Goal: Information Seeking & Learning: Check status

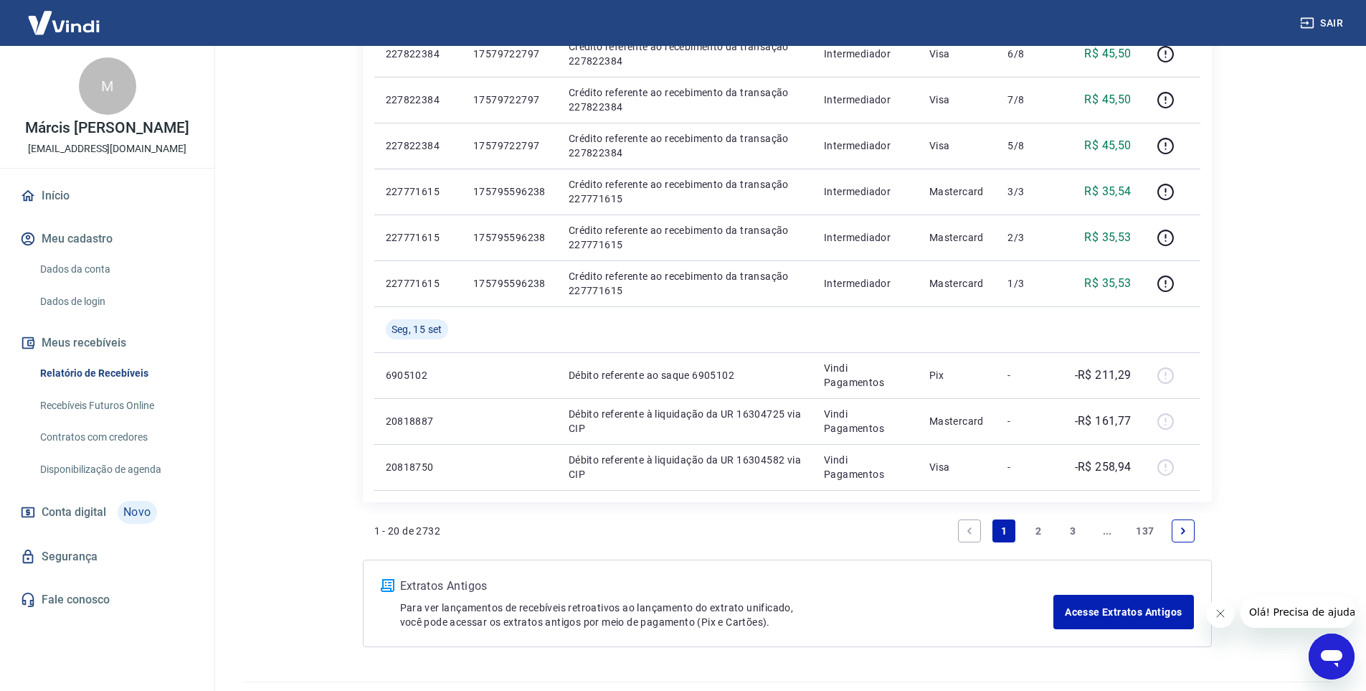
scroll to position [848, 0]
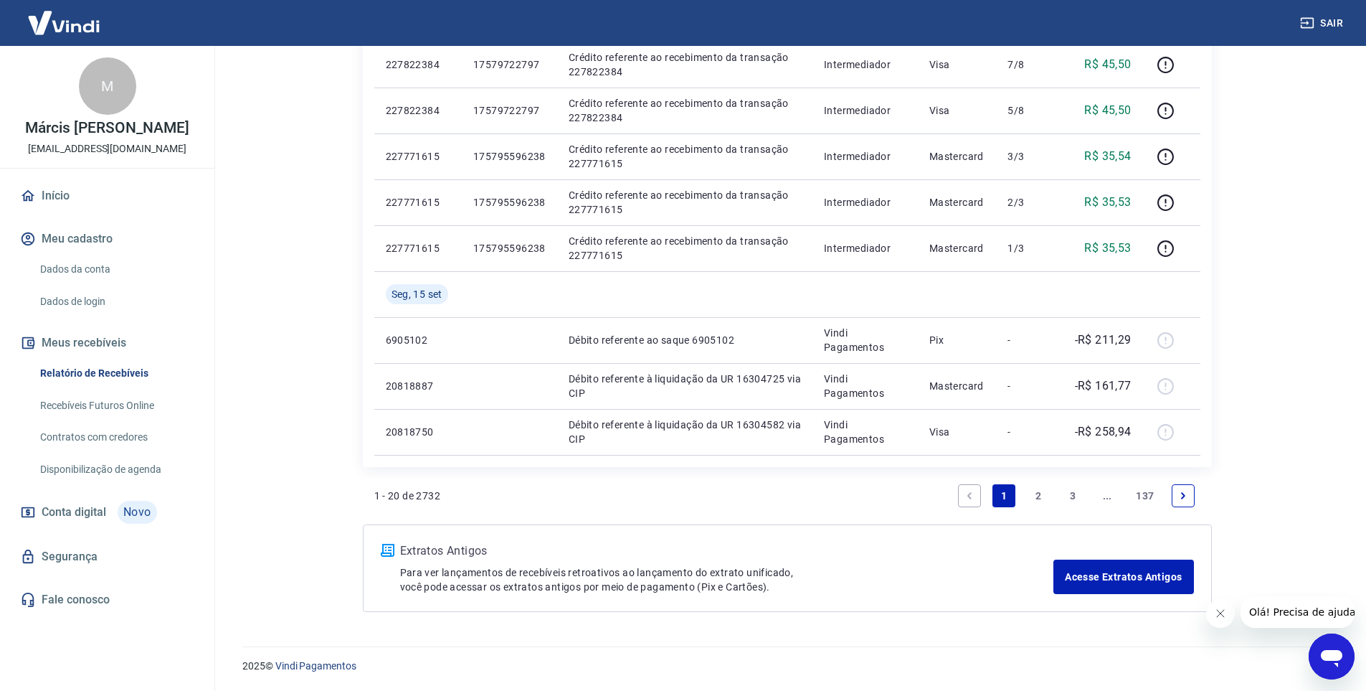
click at [1038, 495] on link "2" at bounding box center [1038, 495] width 23 height 23
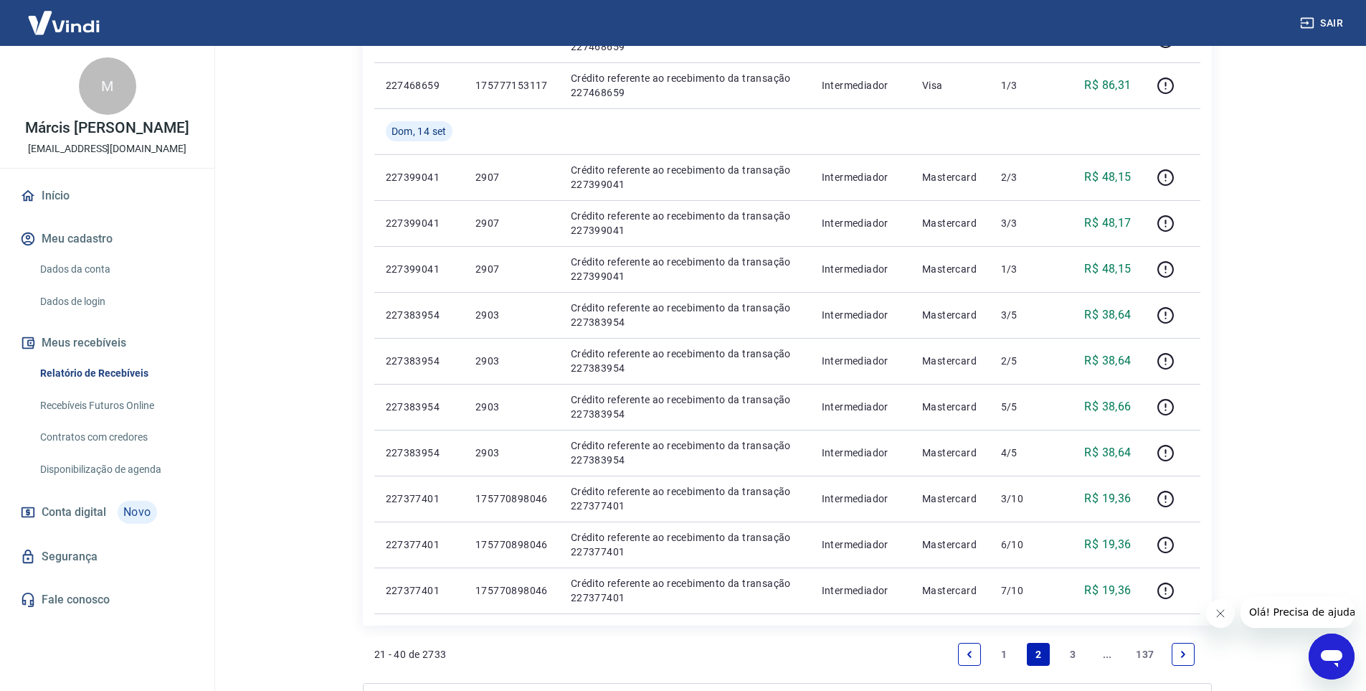
scroll to position [717, 0]
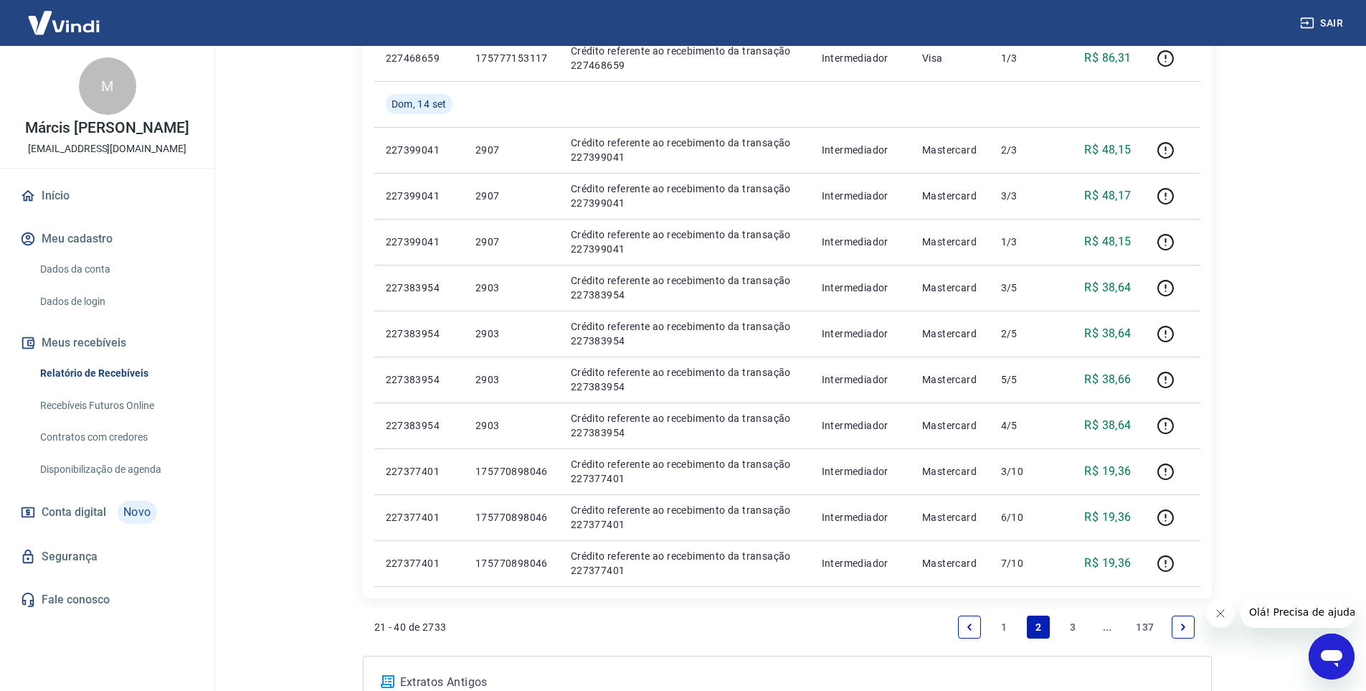
click at [1068, 625] on link "3" at bounding box center [1072, 626] width 23 height 23
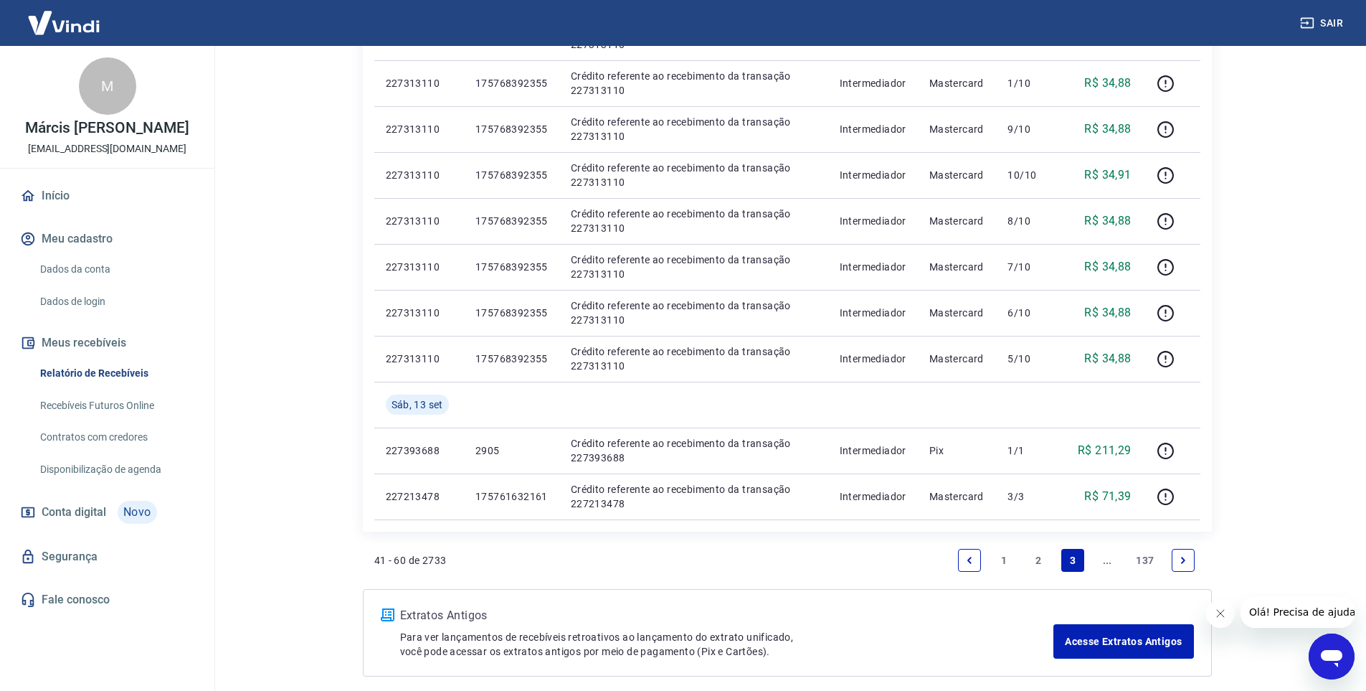
scroll to position [789, 0]
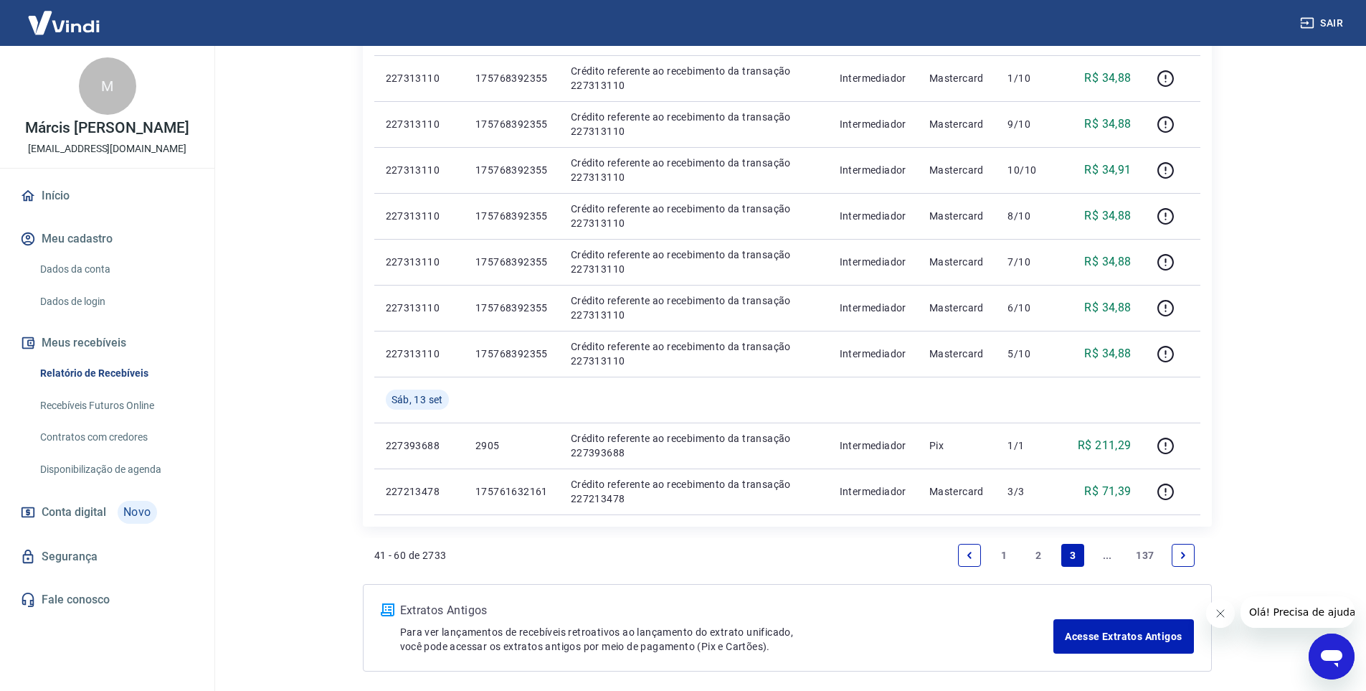
click at [1103, 556] on link "..." at bounding box center [1107, 555] width 23 height 23
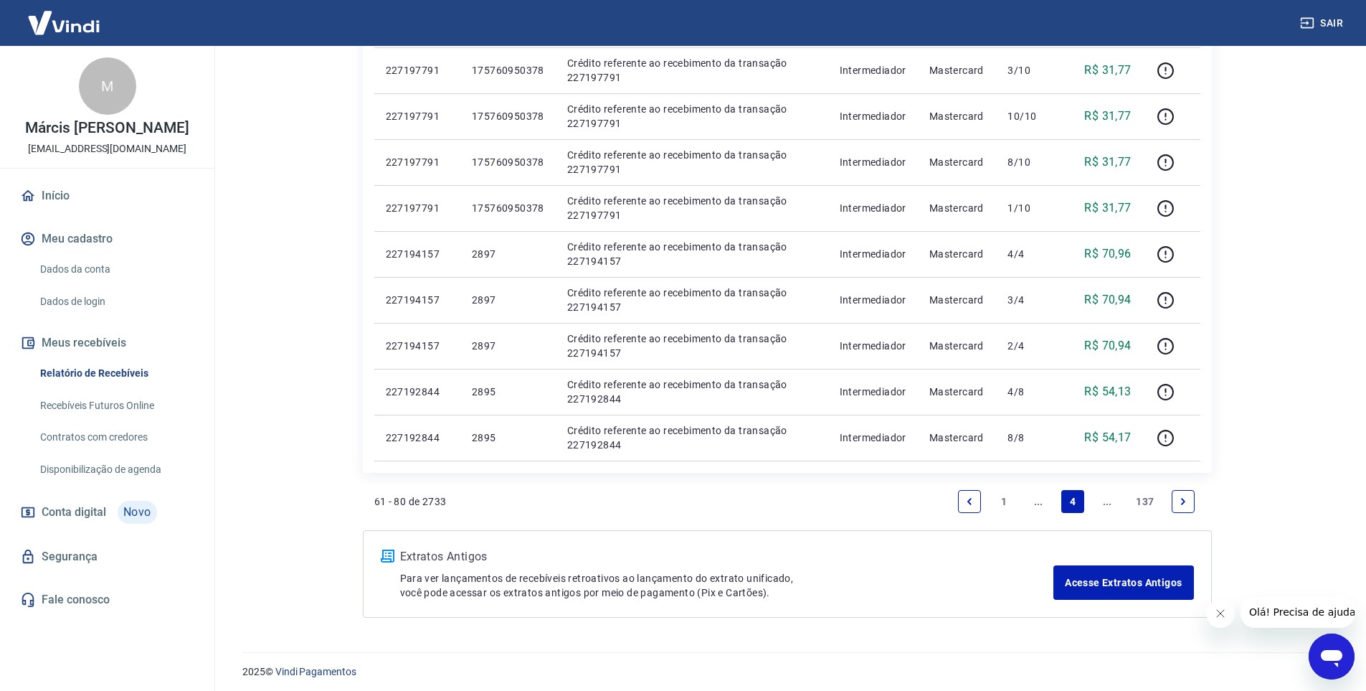
scroll to position [802, 0]
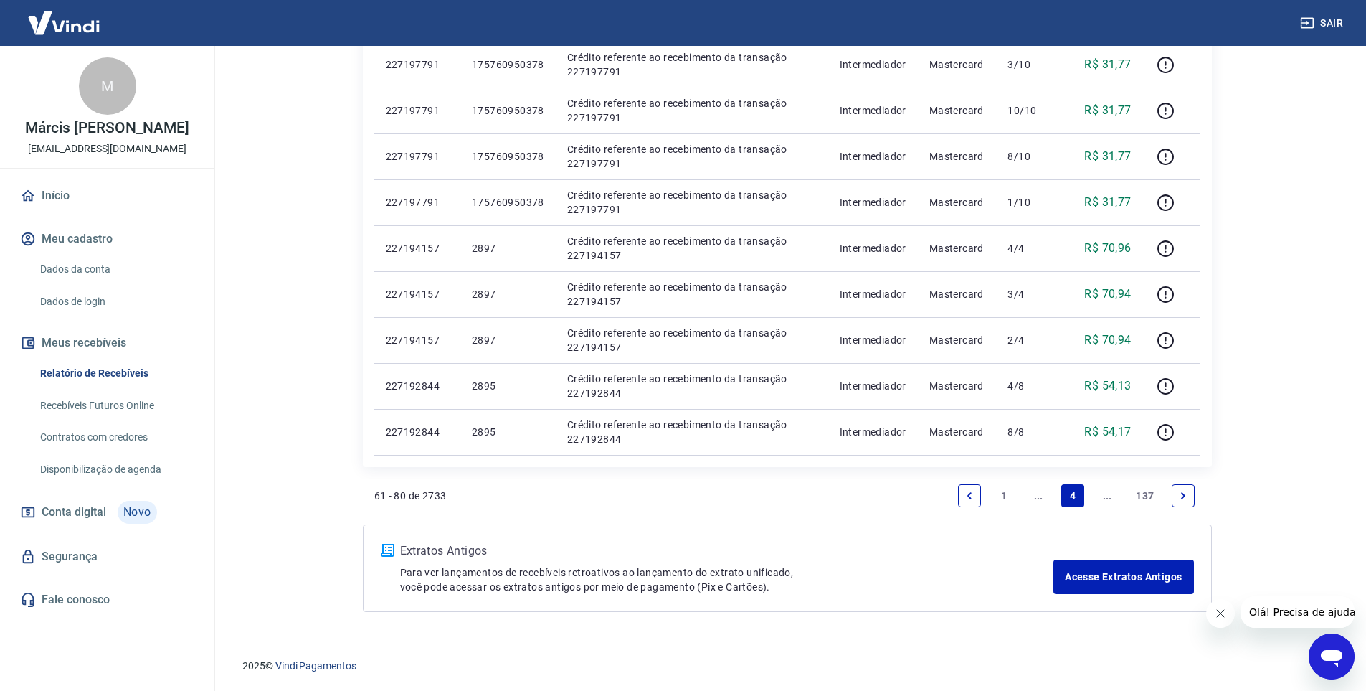
click at [1099, 498] on link "..." at bounding box center [1107, 495] width 23 height 23
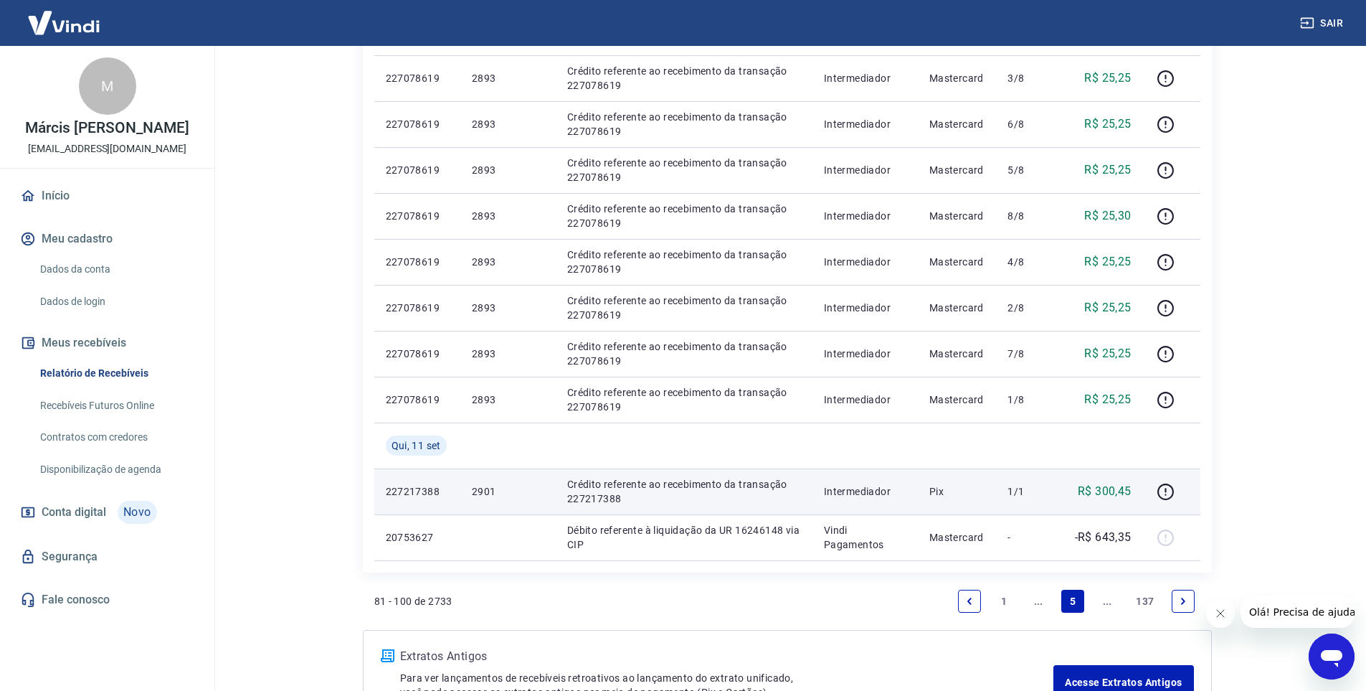
scroll to position [860, 0]
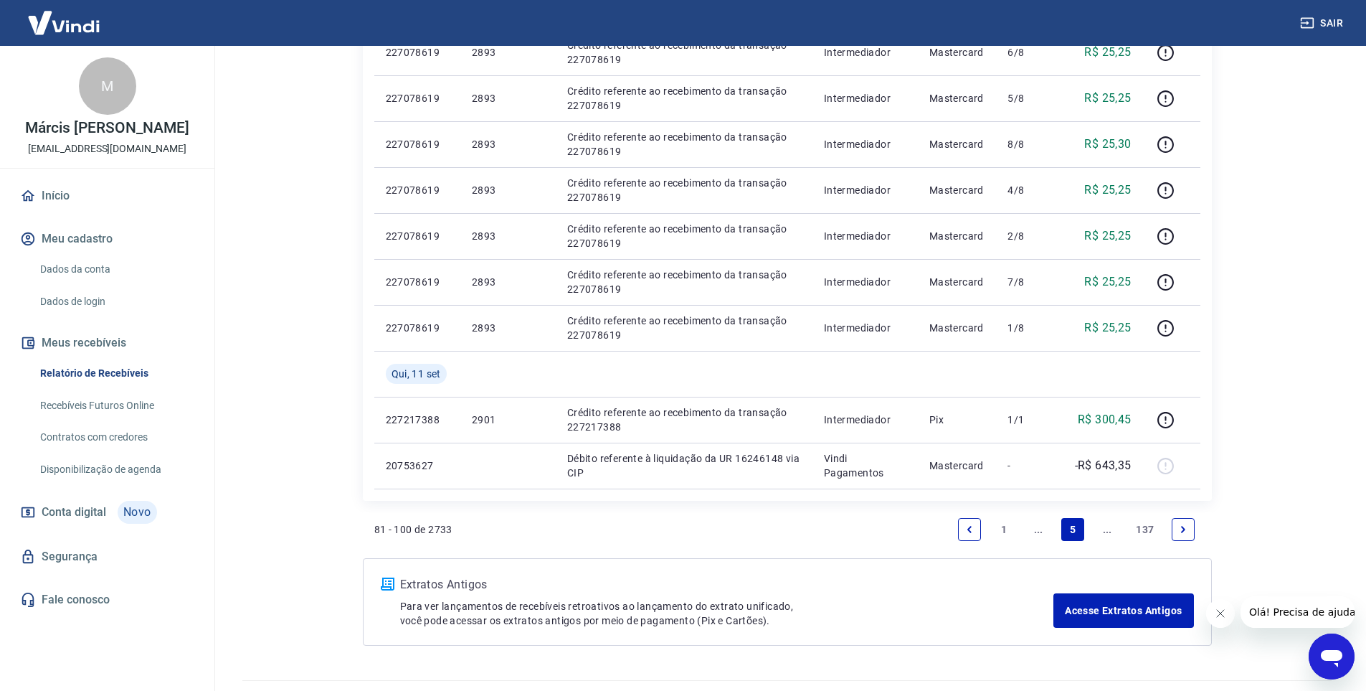
click at [1102, 528] on link "..." at bounding box center [1107, 529] width 23 height 23
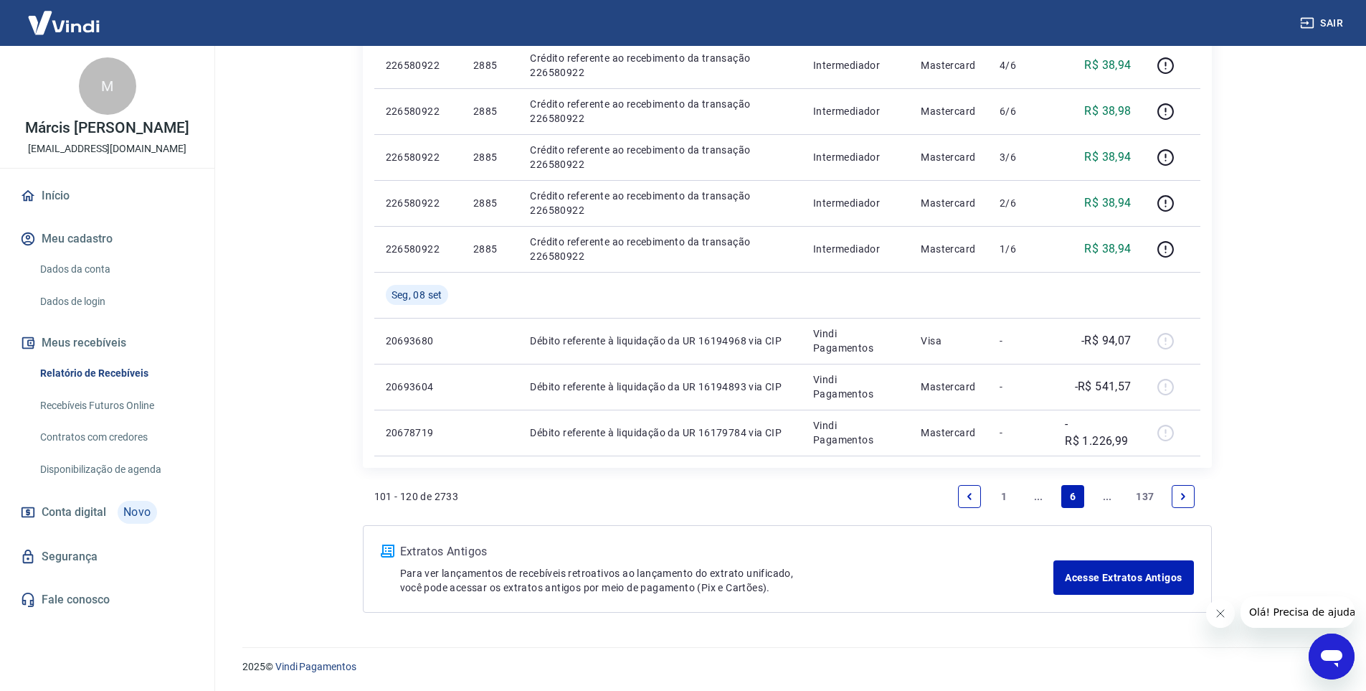
scroll to position [894, 0]
drag, startPoint x: 966, startPoint y: 498, endPoint x: 890, endPoint y: 546, distance: 89.9
click at [966, 497] on icon "Previous page" at bounding box center [969, 495] width 10 height 10
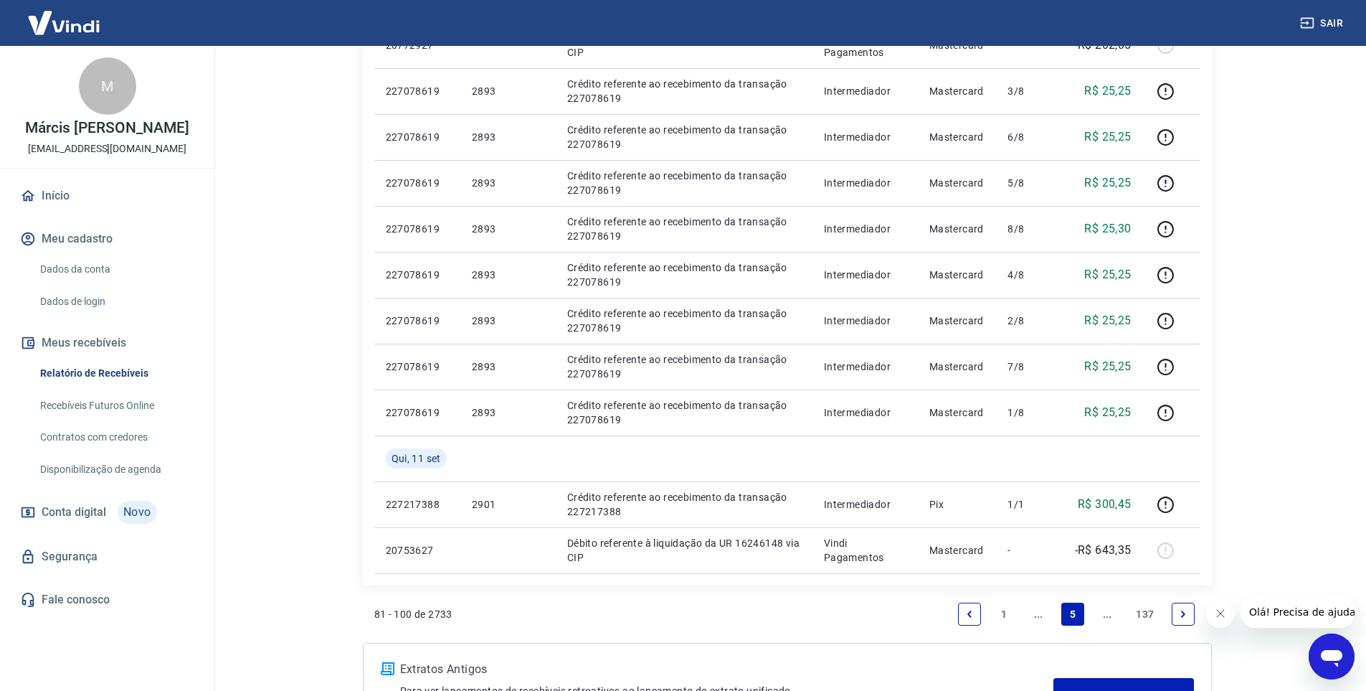
scroll to position [789, 0]
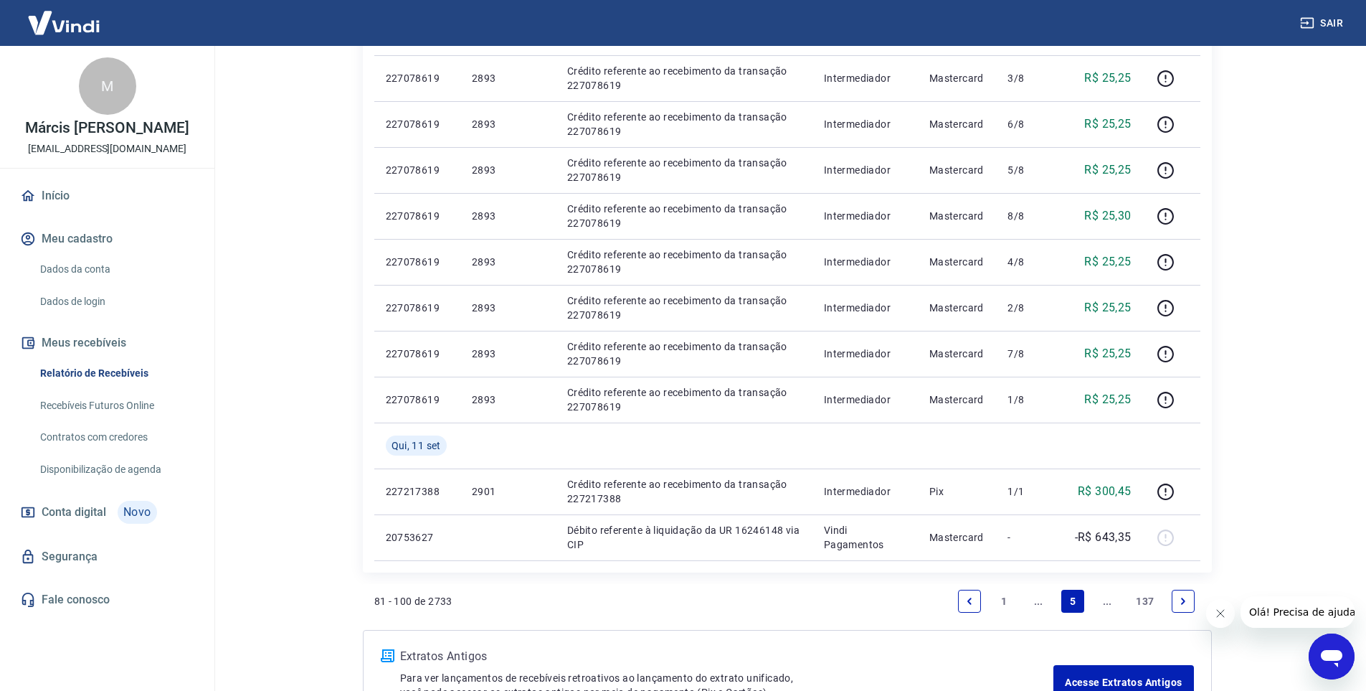
click at [969, 603] on icon "Previous page" at bounding box center [969, 601] width 10 height 10
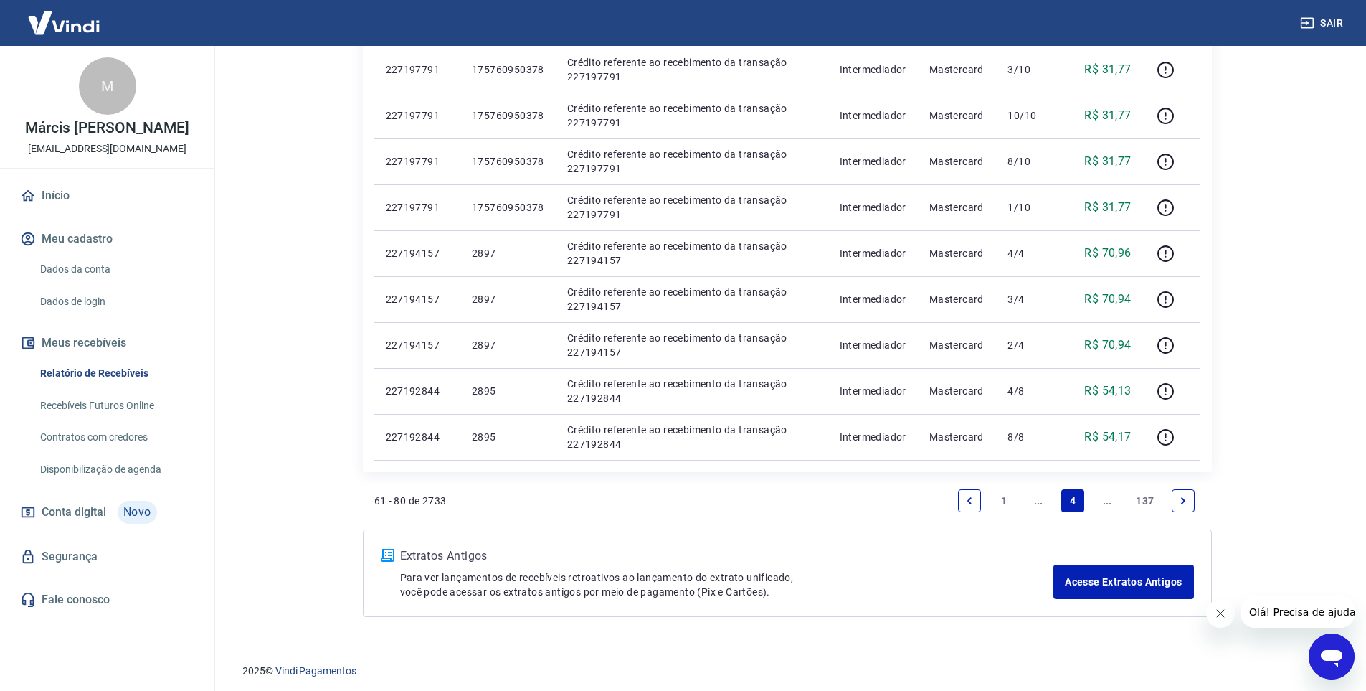
scroll to position [802, 0]
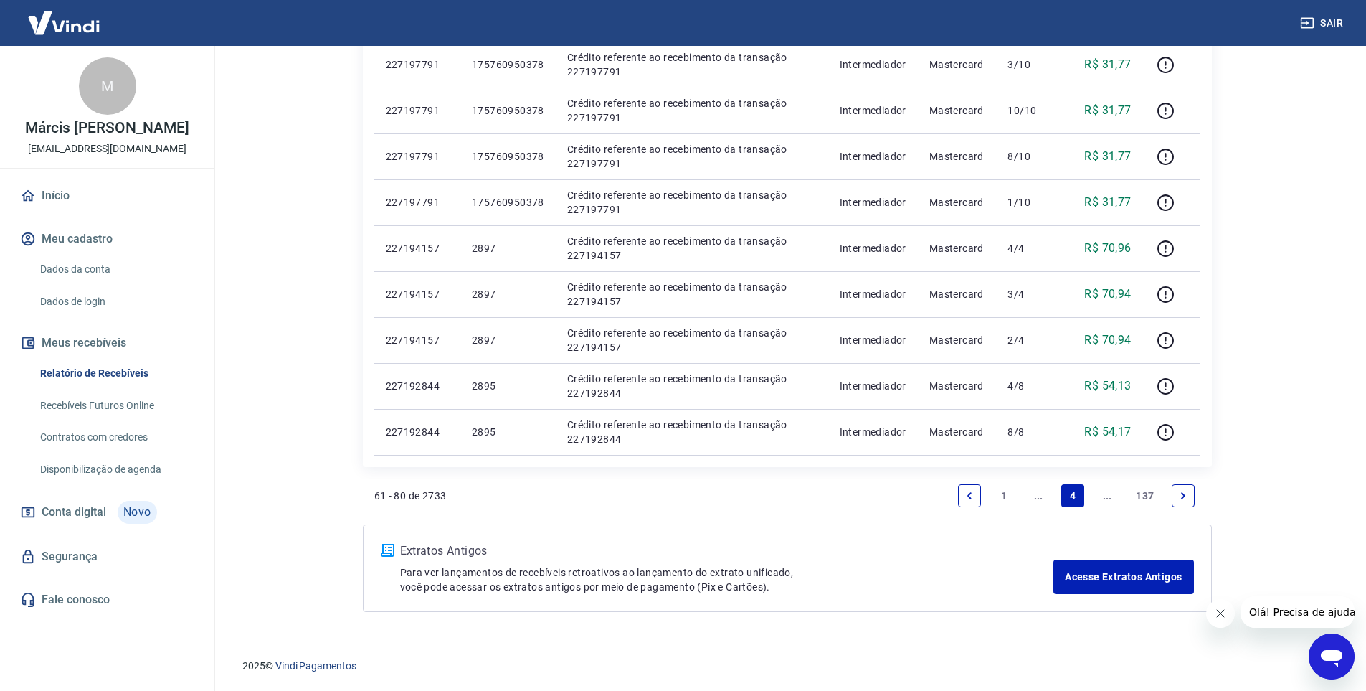
click at [971, 500] on icon "Previous page" at bounding box center [969, 495] width 10 height 10
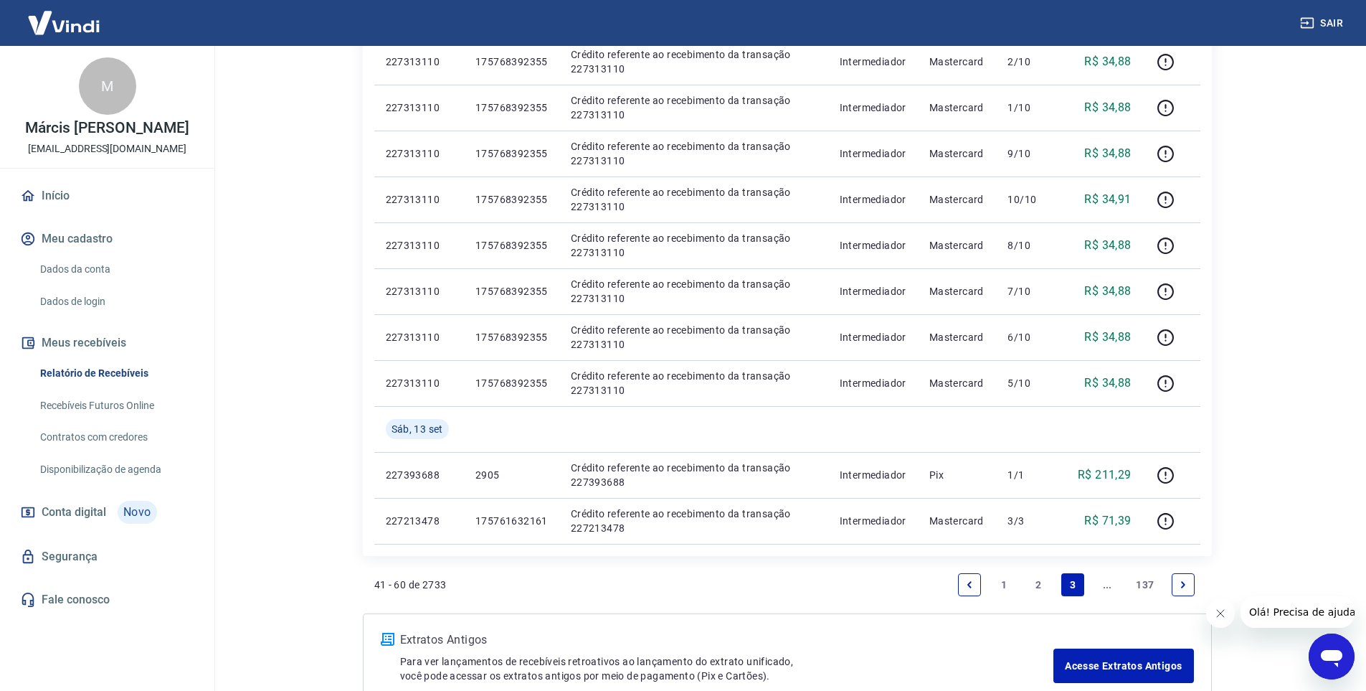
scroll to position [789, 0]
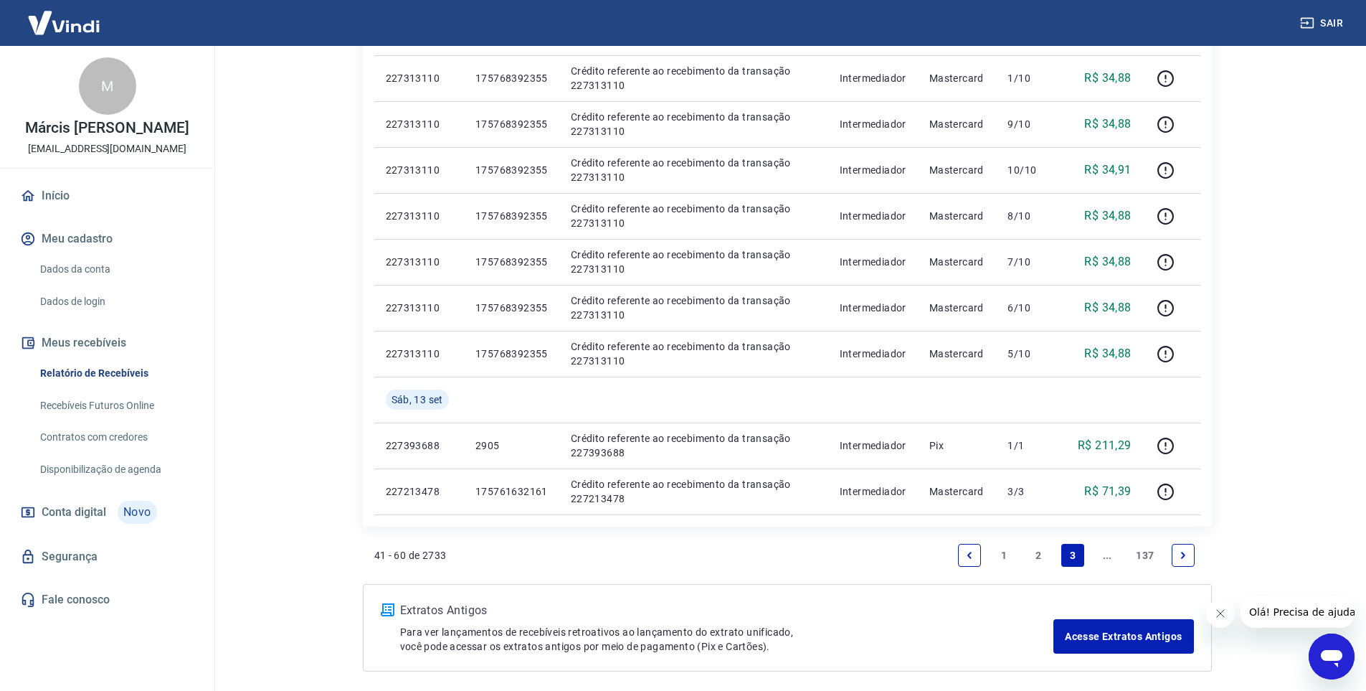
click at [1034, 554] on link "2" at bounding box center [1038, 555] width 23 height 23
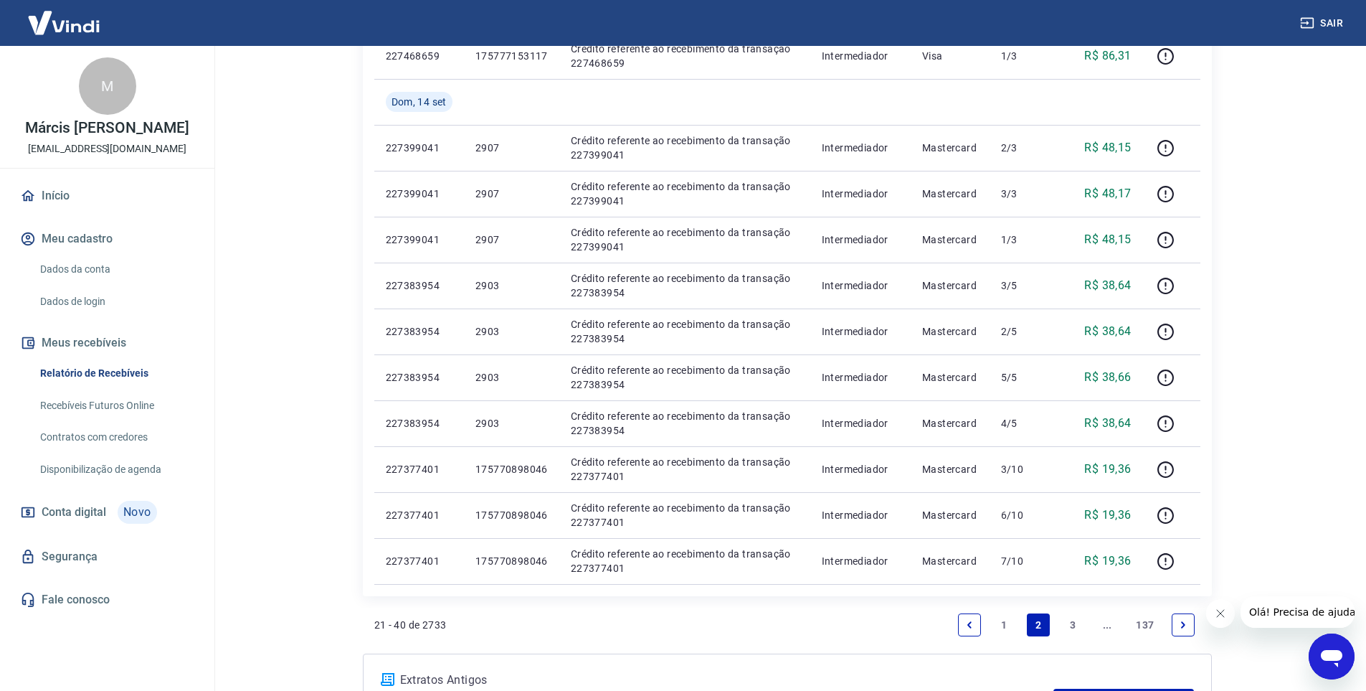
scroll to position [848, 0]
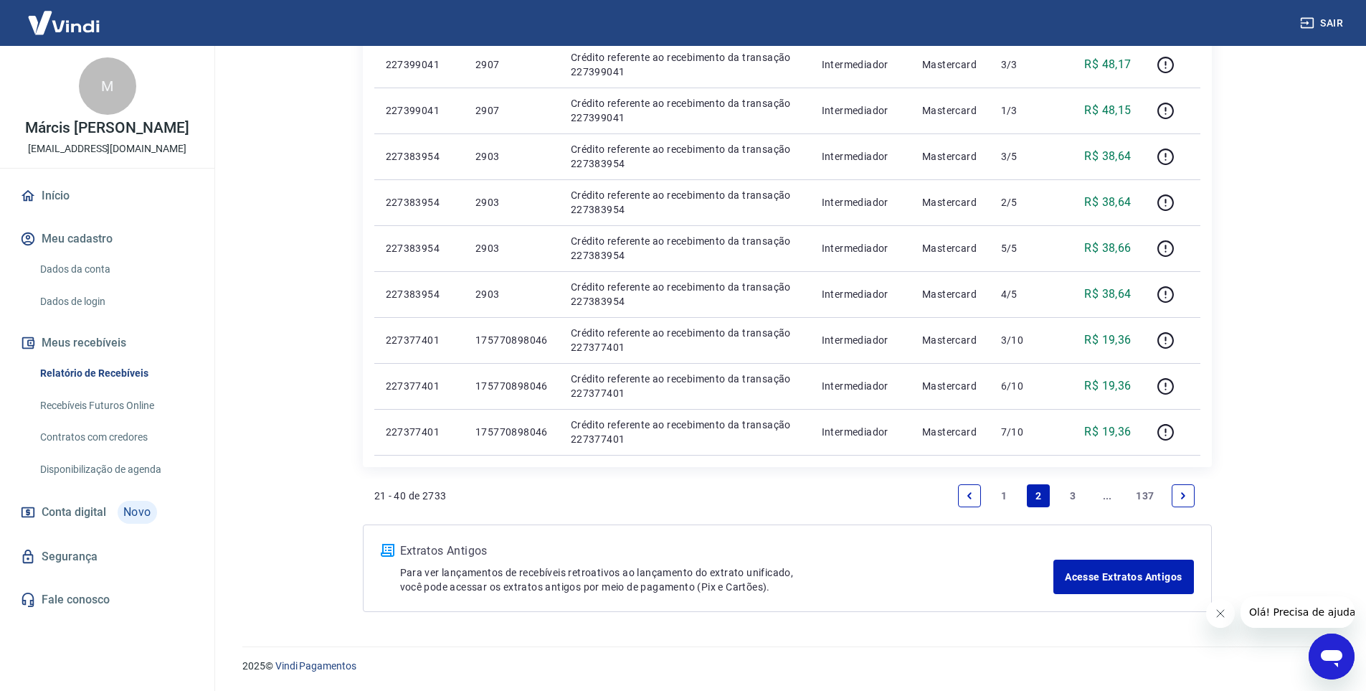
click at [1000, 498] on link "1" at bounding box center [1003, 495] width 23 height 23
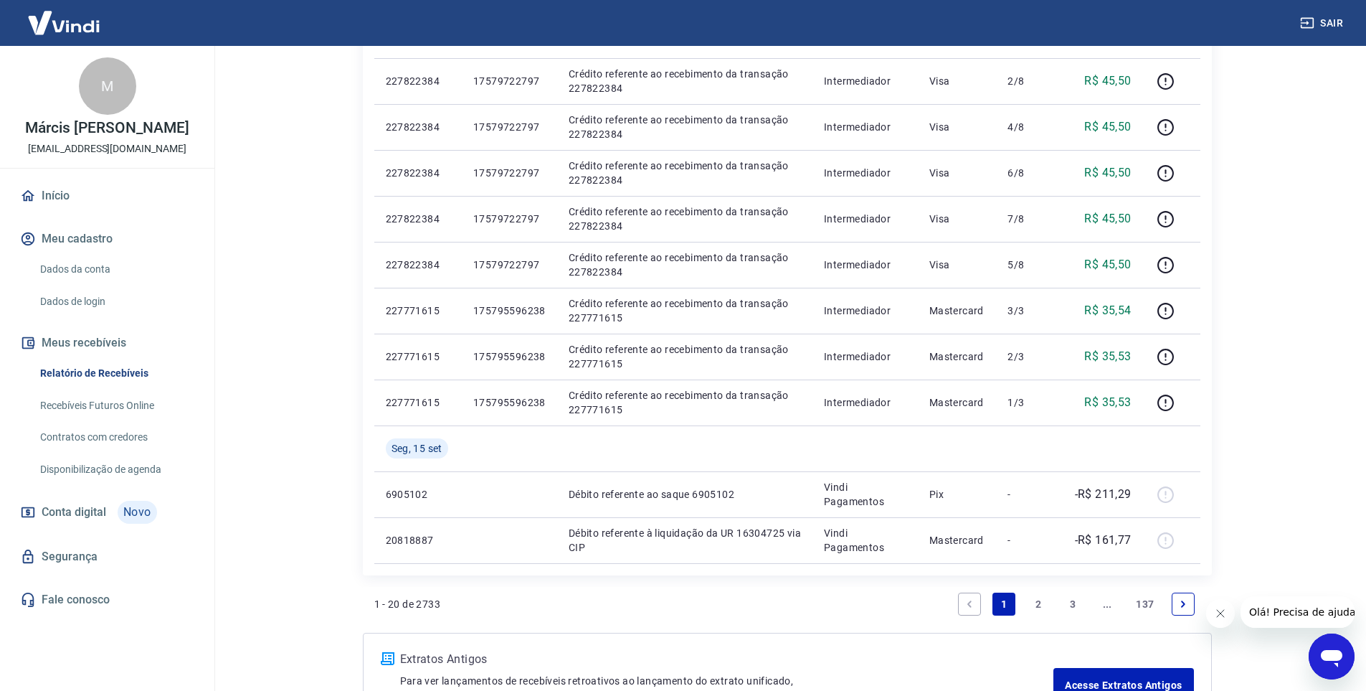
scroll to position [789, 0]
